Goal: Task Accomplishment & Management: Manage account settings

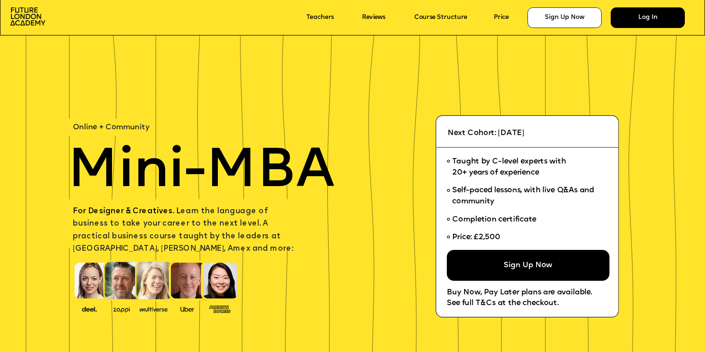
click at [636, 16] on div "Log In" at bounding box center [648, 17] width 75 height 21
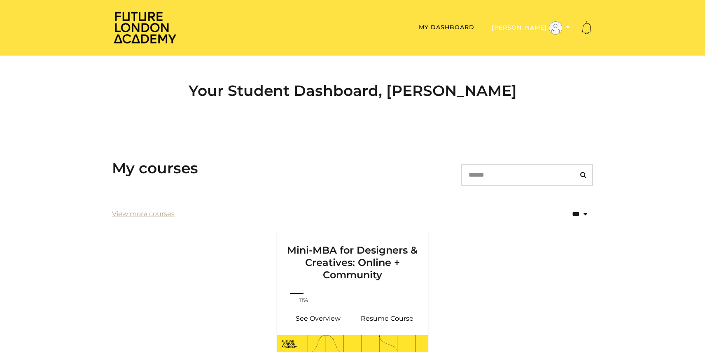
click at [547, 29] on button "Hannah R" at bounding box center [530, 28] width 83 height 14
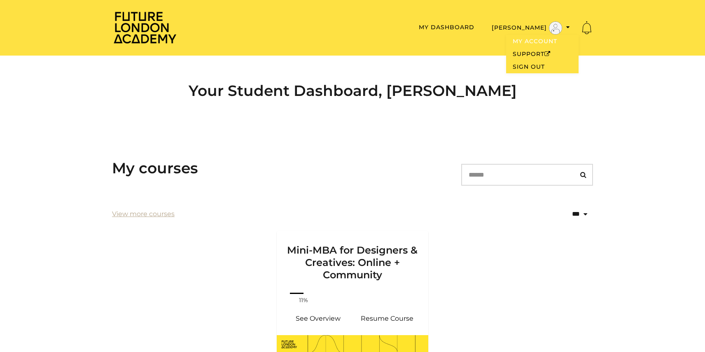
click at [526, 41] on link "My Account" at bounding box center [542, 41] width 72 height 13
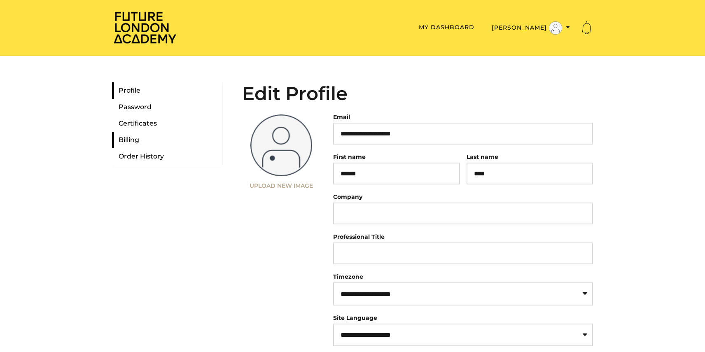
click at [158, 140] on link "Billing" at bounding box center [167, 140] width 110 height 16
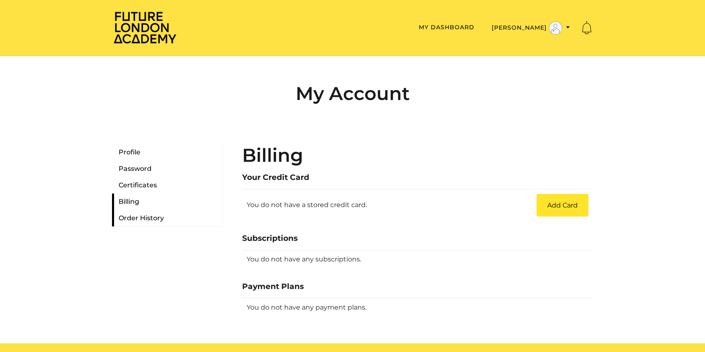
click at [135, 222] on link "Order History" at bounding box center [167, 218] width 110 height 16
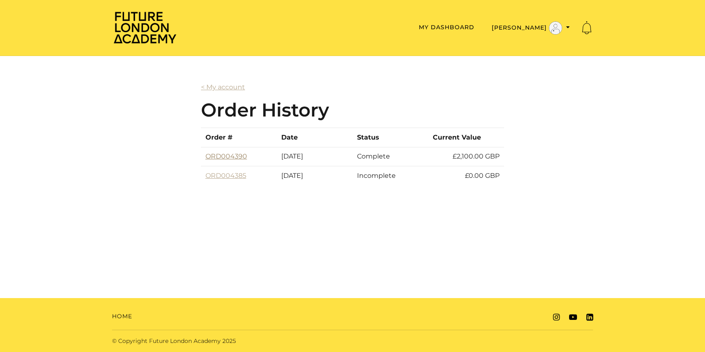
click at [227, 158] on link "ORD004390" at bounding box center [226, 156] width 42 height 8
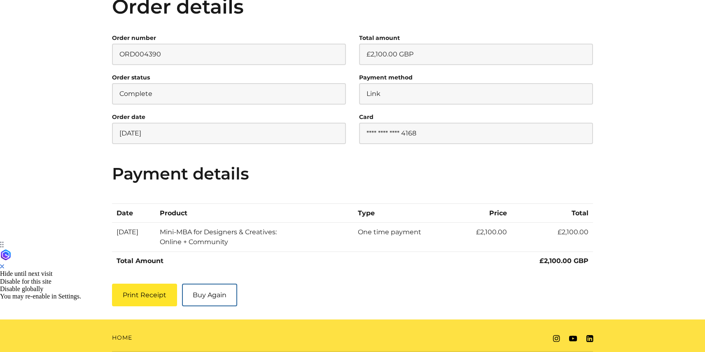
scroll to position [132, 0]
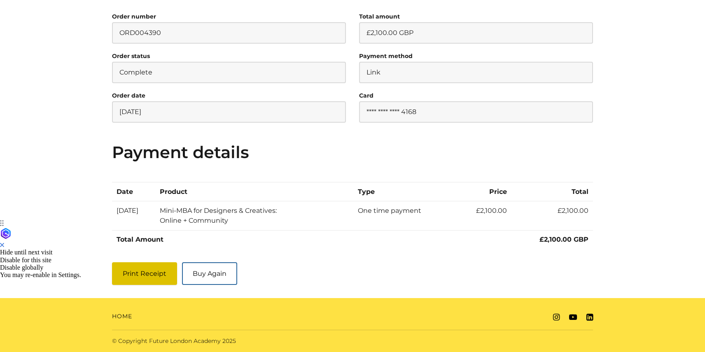
click at [160, 271] on button "Print Receipt" at bounding box center [144, 273] width 65 height 23
